Goal: Use online tool/utility: Utilize a website feature to perform a specific function

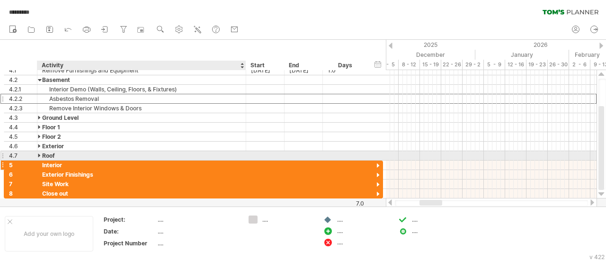
click at [101, 161] on div "Interior" at bounding box center [141, 165] width 199 height 9
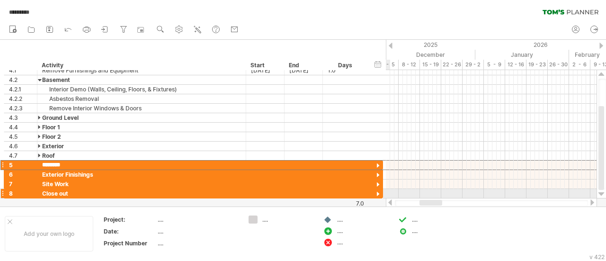
click at [379, 190] on div at bounding box center [378, 194] width 9 height 9
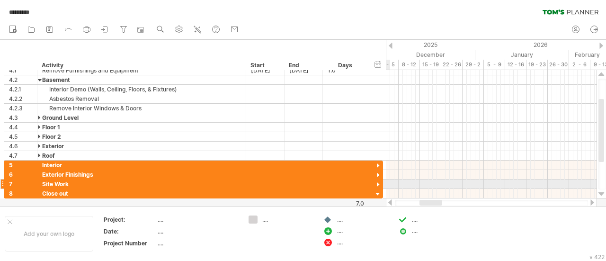
click at [379, 183] on div at bounding box center [378, 184] width 9 height 9
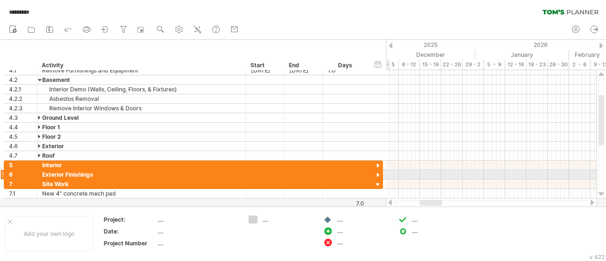
click at [379, 173] on div at bounding box center [378, 175] width 9 height 9
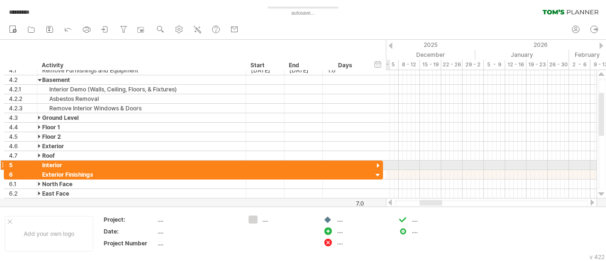
click at [375, 163] on div at bounding box center [378, 165] width 9 height 9
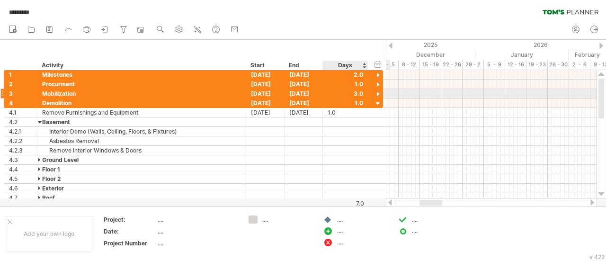
click at [378, 92] on div at bounding box center [378, 94] width 9 height 9
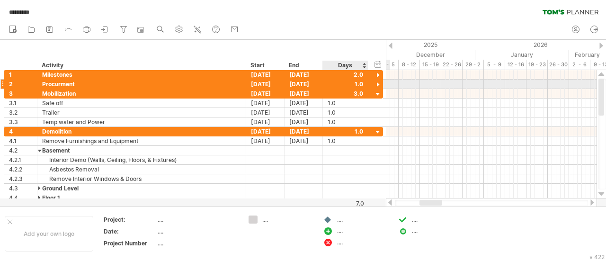
click at [379, 87] on div at bounding box center [378, 84] width 9 height 9
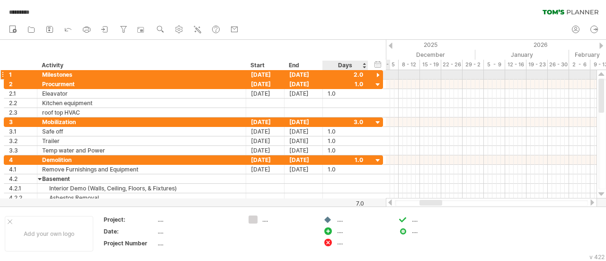
click at [376, 75] on div at bounding box center [378, 75] width 9 height 9
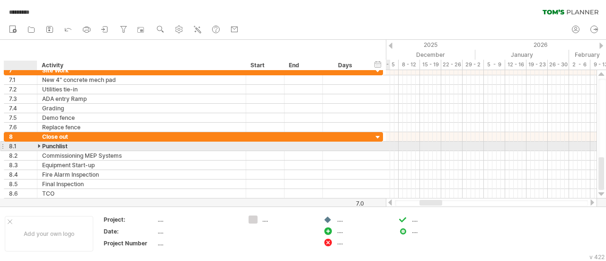
click at [38, 146] on div at bounding box center [40, 146] width 4 height 9
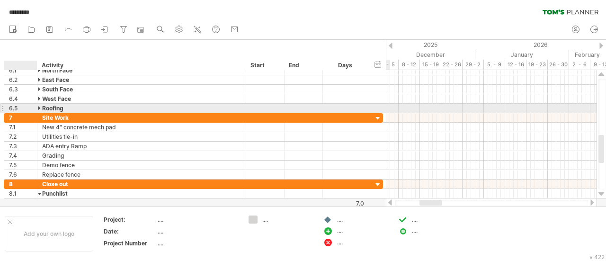
click at [38, 108] on div at bounding box center [40, 108] width 4 height 9
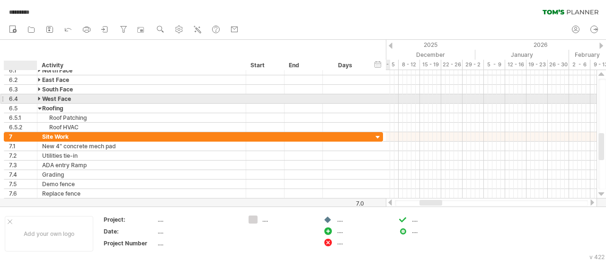
click at [39, 100] on div at bounding box center [40, 98] width 4 height 9
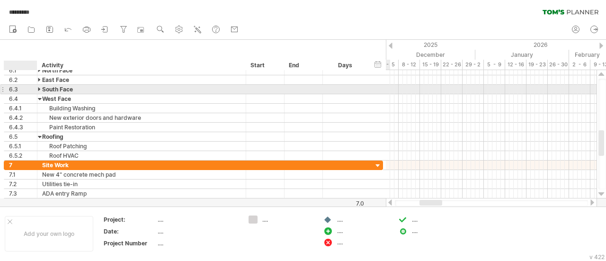
click at [40, 90] on div at bounding box center [40, 89] width 4 height 9
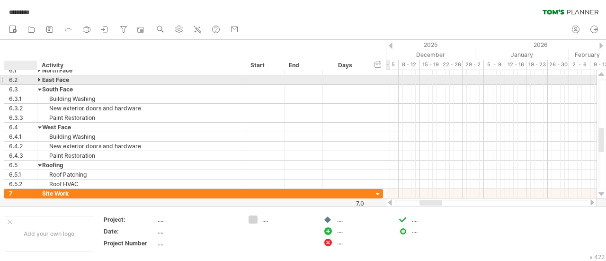
click at [36, 80] on div at bounding box center [36, 79] width 5 height 9
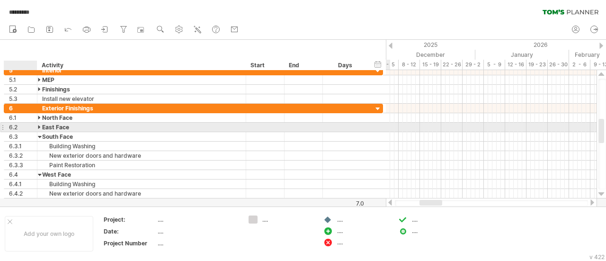
click at [38, 124] on div at bounding box center [40, 127] width 4 height 9
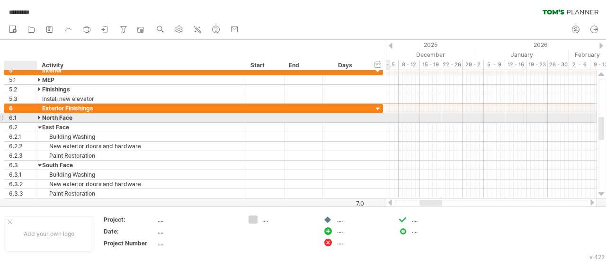
click at [39, 117] on div at bounding box center [40, 117] width 4 height 9
